Goal: Check status: Check status

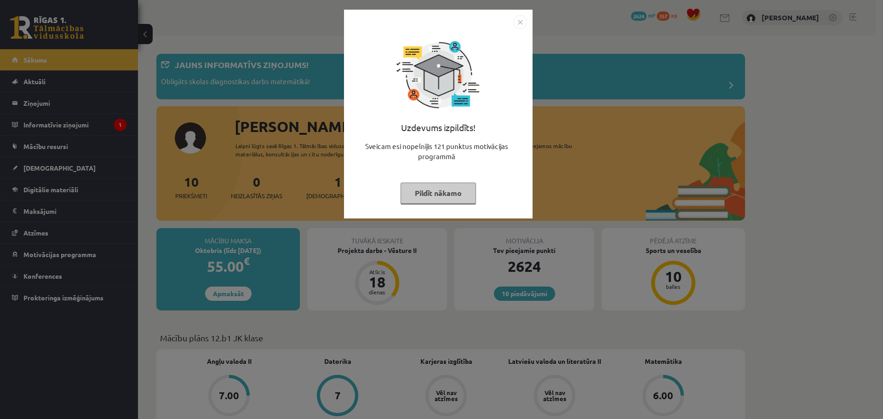
click at [421, 191] on button "Pildīt nākamo" at bounding box center [437, 192] width 75 height 21
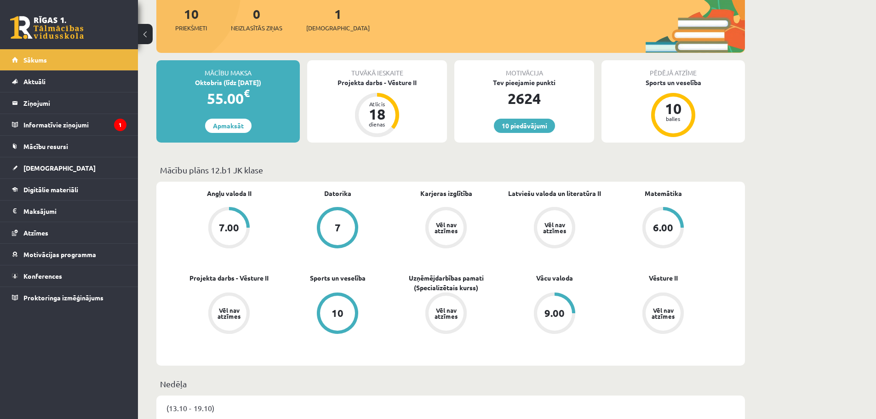
scroll to position [92, 0]
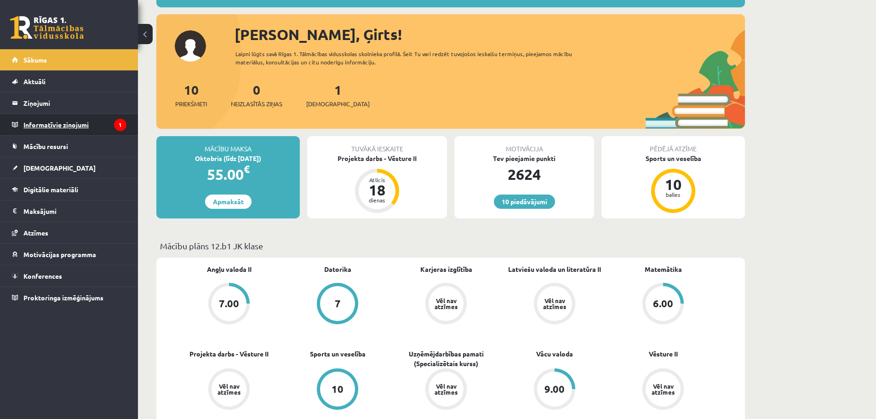
click at [46, 123] on legend "Informatīvie ziņojumi 1" at bounding box center [74, 124] width 103 height 21
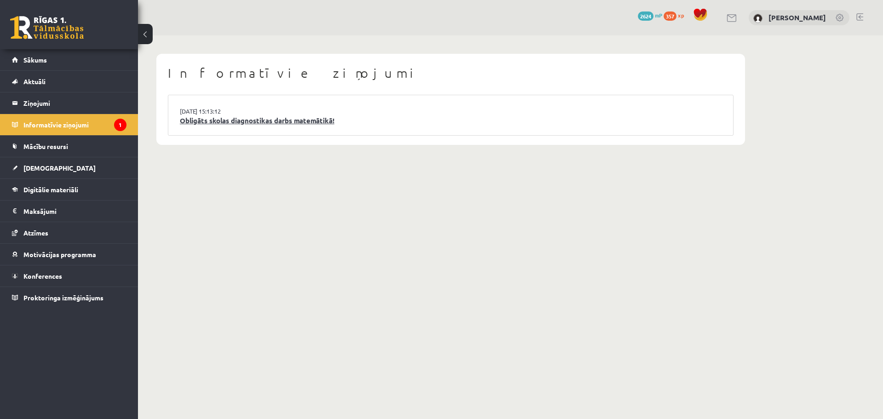
click at [233, 118] on link "Obligāts skolas diagnostikas darbs matemātikā!" at bounding box center [451, 120] width 542 height 11
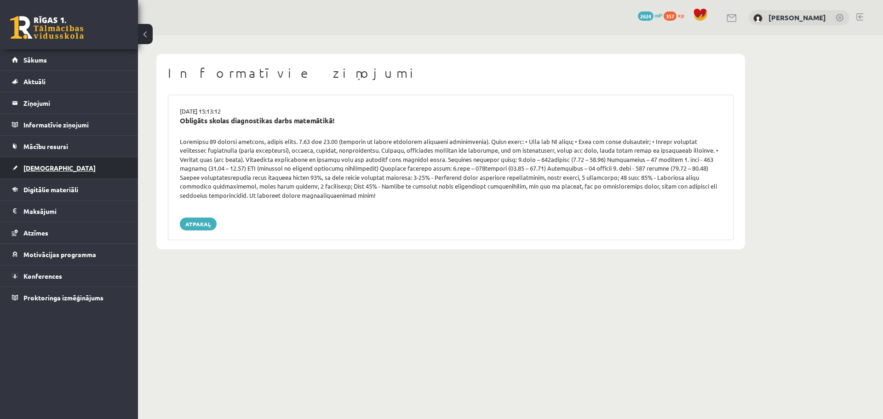
click at [31, 169] on span "[DEMOGRAPHIC_DATA]" at bounding box center [59, 168] width 72 height 8
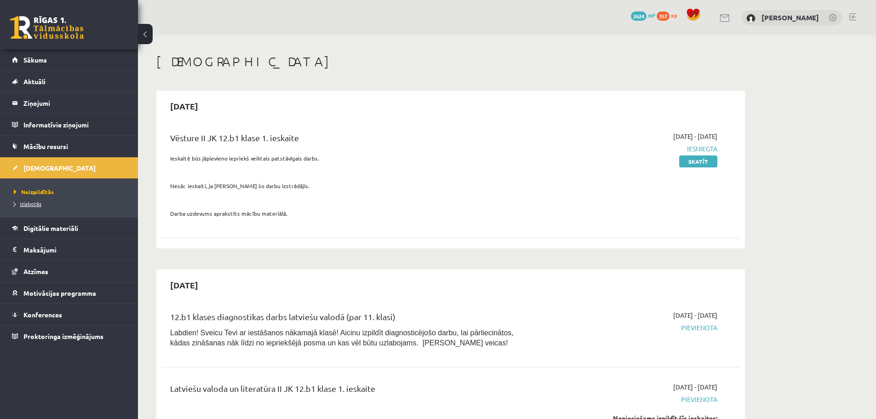
click at [35, 204] on span "Izlabotās" at bounding box center [28, 203] width 28 height 7
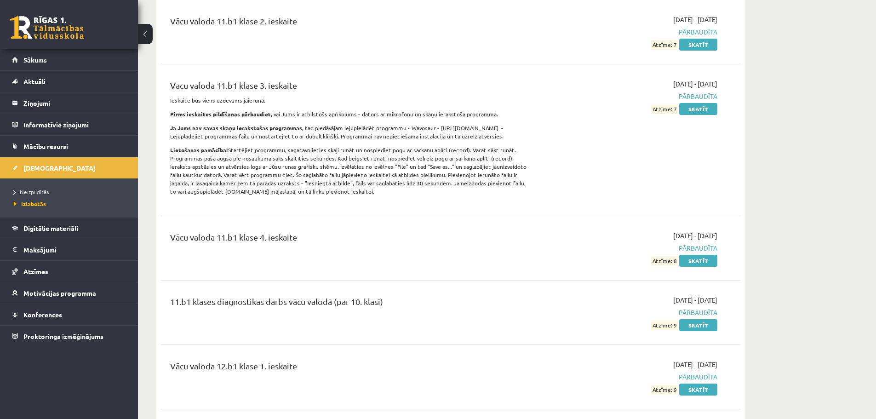
scroll to position [3769, 0]
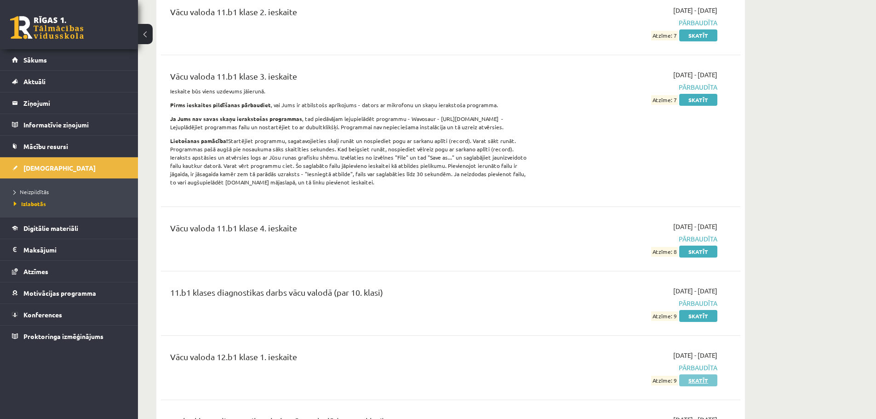
click at [696, 374] on link "Skatīt" at bounding box center [698, 380] width 38 height 12
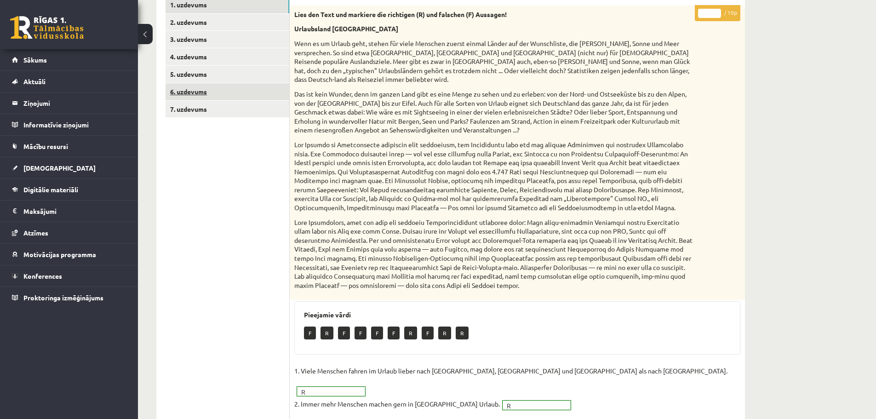
scroll to position [105, 0]
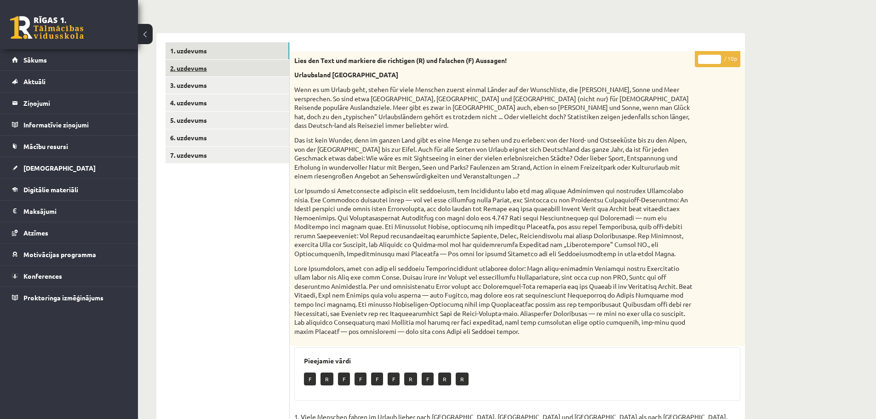
click at [195, 70] on link "2. uzdevums" at bounding box center [227, 68] width 124 height 17
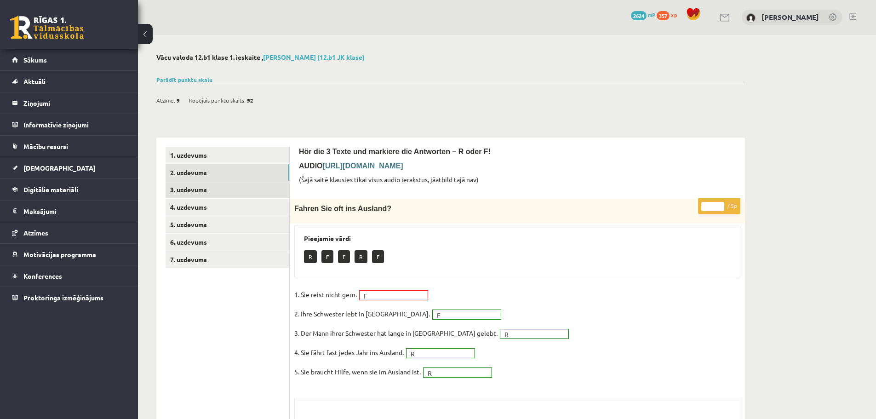
scroll to position [0, 0]
click at [192, 190] on link "3. uzdevums" at bounding box center [227, 190] width 124 height 17
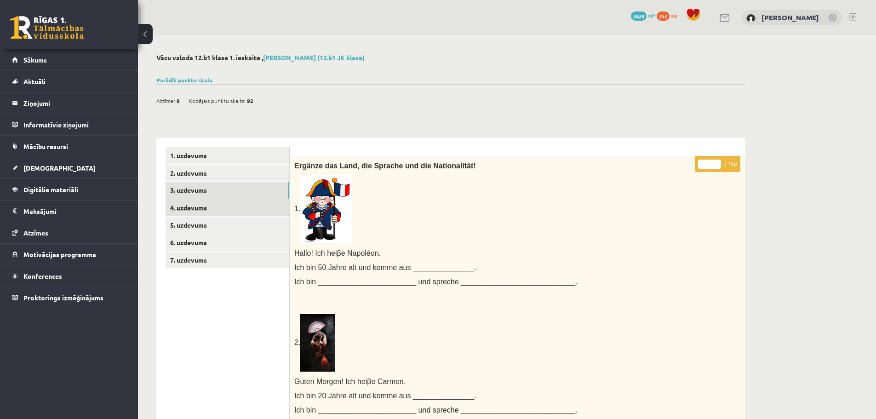
click at [192, 209] on link "4. uzdevums" at bounding box center [227, 207] width 124 height 17
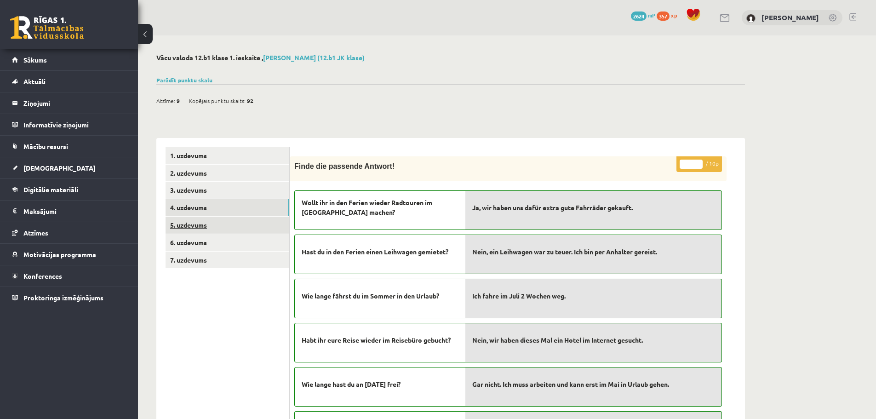
click at [187, 224] on link "5. uzdevums" at bounding box center [227, 225] width 124 height 17
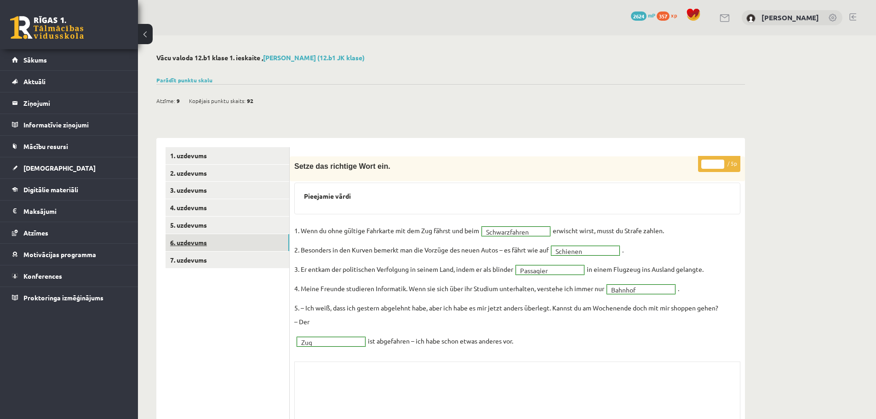
click at [185, 242] on link "6. uzdevums" at bounding box center [227, 242] width 124 height 17
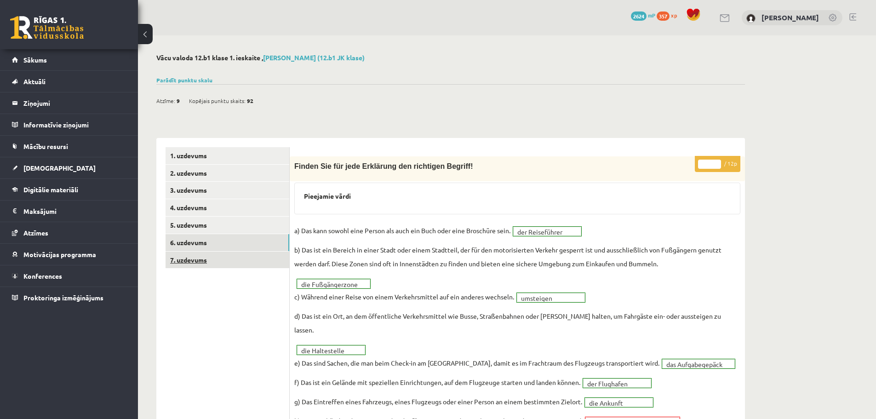
click at [200, 263] on link "7. uzdevums" at bounding box center [227, 259] width 124 height 17
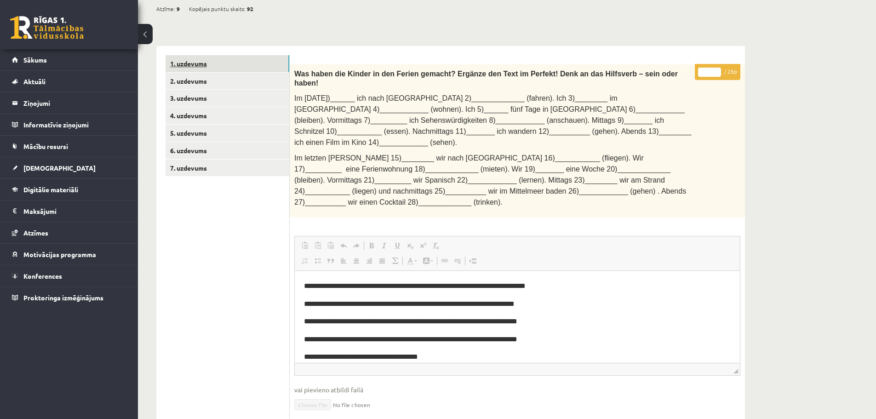
click at [193, 64] on link "1. uzdevums" at bounding box center [227, 63] width 124 height 17
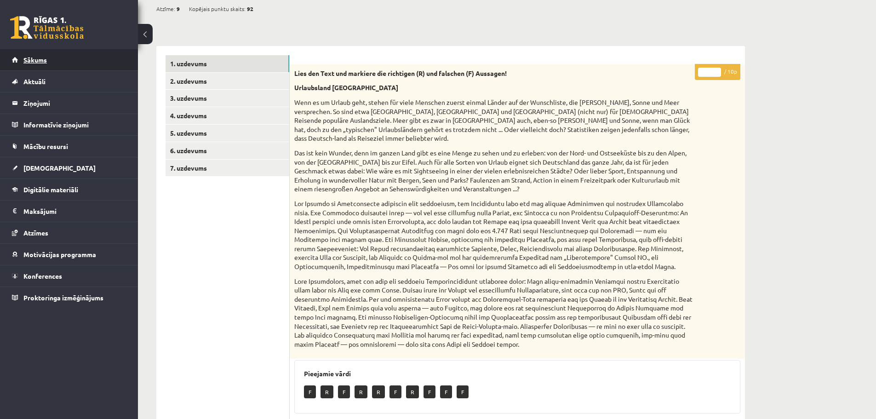
click at [43, 60] on span "Sākums" at bounding box center [34, 60] width 23 height 8
